Goal: Register for event/course

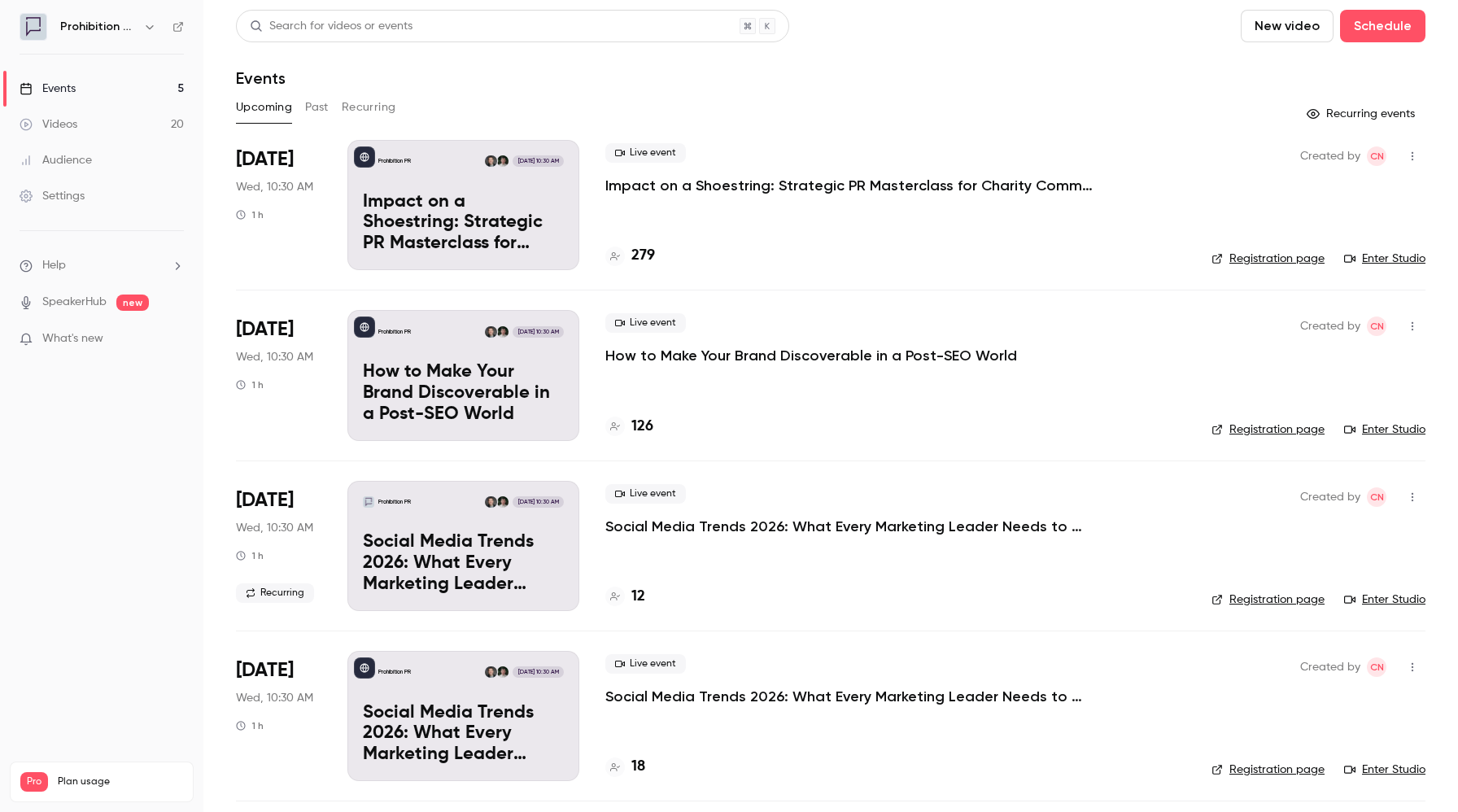
click at [459, 211] on p "Impact on a Shoestring: Strategic PR Masterclass for Charity Comms Teams" at bounding box center [463, 223] width 201 height 63
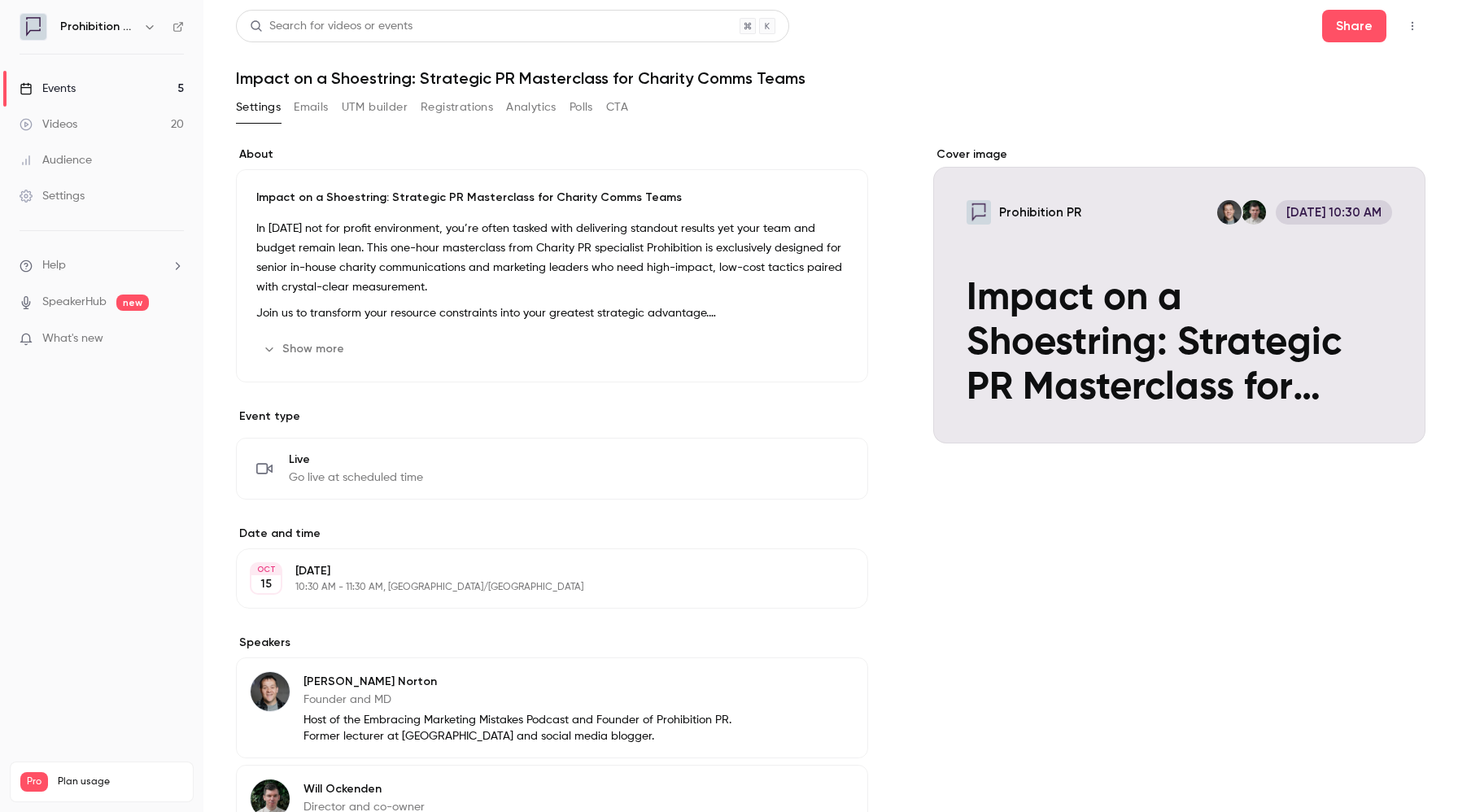
click at [1413, 27] on icon "button" at bounding box center [1413, 26] width 13 height 12
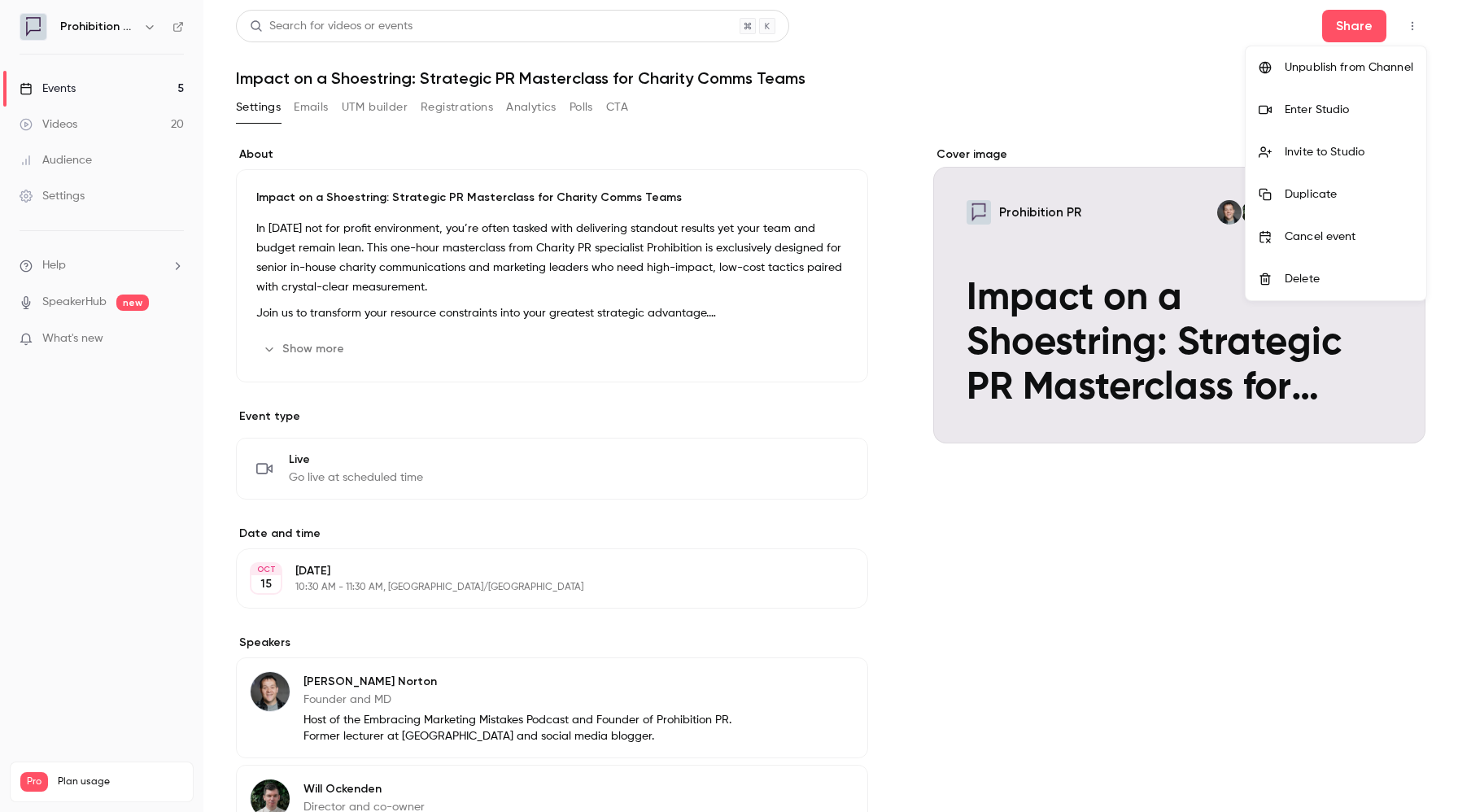
click at [1297, 107] on div "Enter Studio" at bounding box center [1348, 110] width 128 height 17
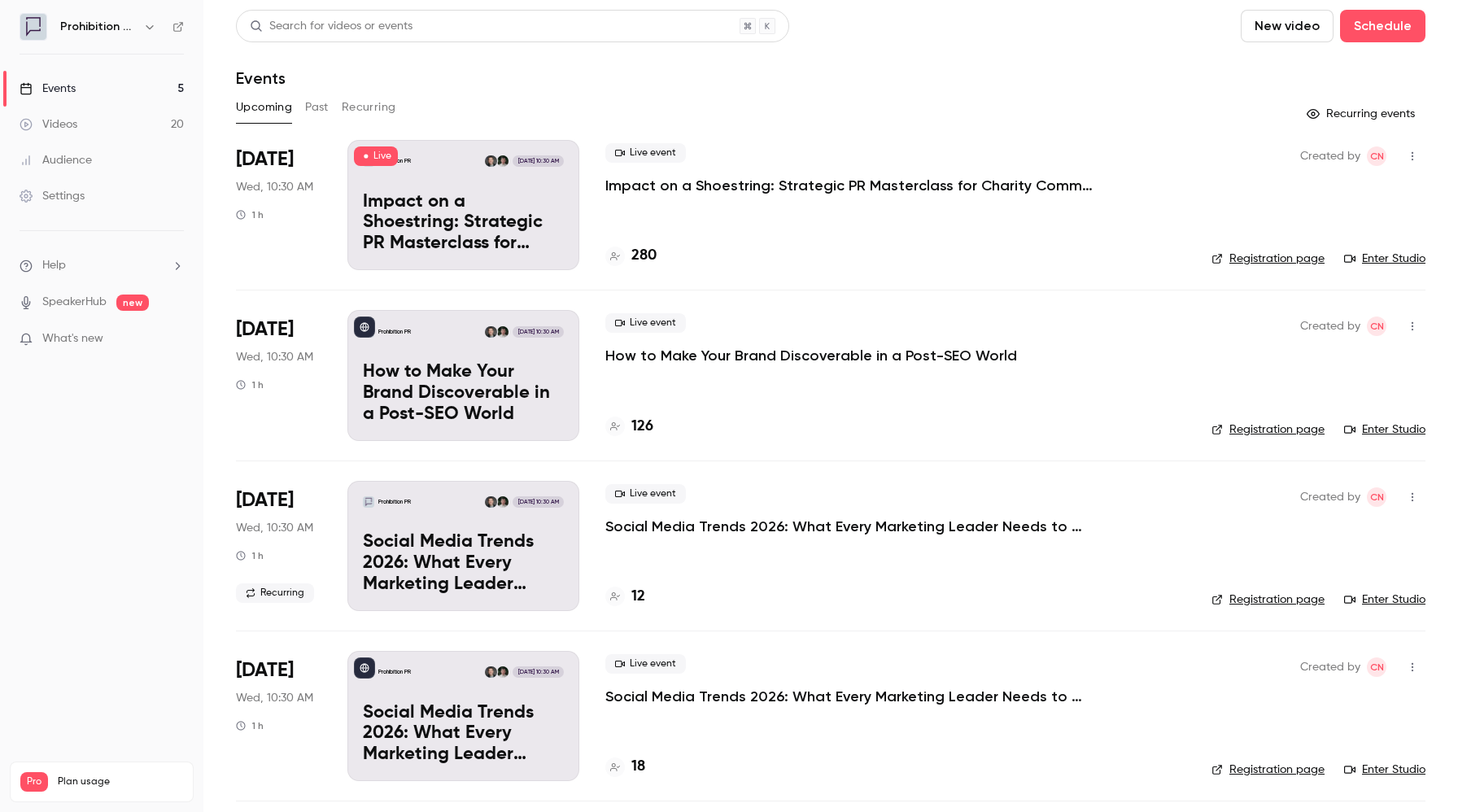
click at [1255, 430] on link "Registration page" at bounding box center [1268, 430] width 113 height 17
